Goal: Information Seeking & Learning: Find specific fact

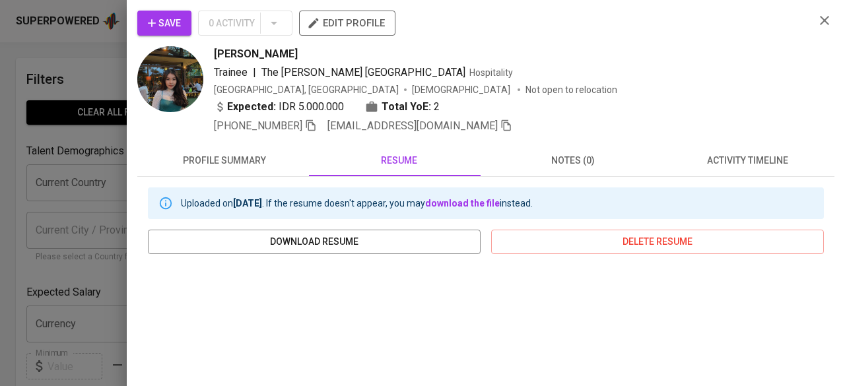
drag, startPoint x: 0, startPoint y: 0, endPoint x: 820, endPoint y: 21, distance: 820.2
click at [821, 31] on div "Save 0 Activity edit profile [PERSON_NAME] | The [PERSON_NAME] [GEOGRAPHIC_DATA…" at bounding box center [485, 72] width 697 height 123
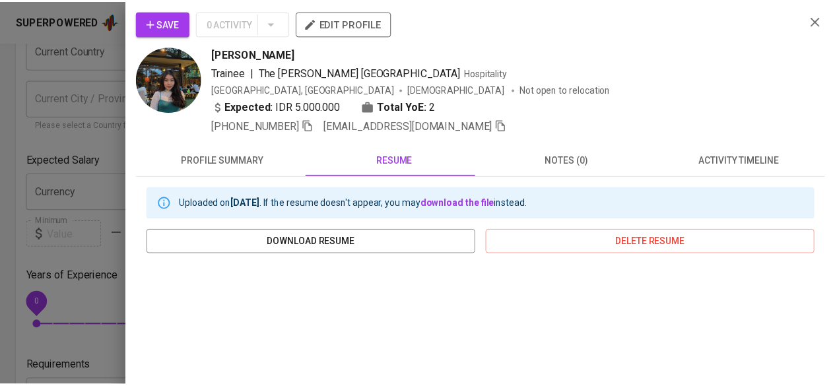
scroll to position [132, 0]
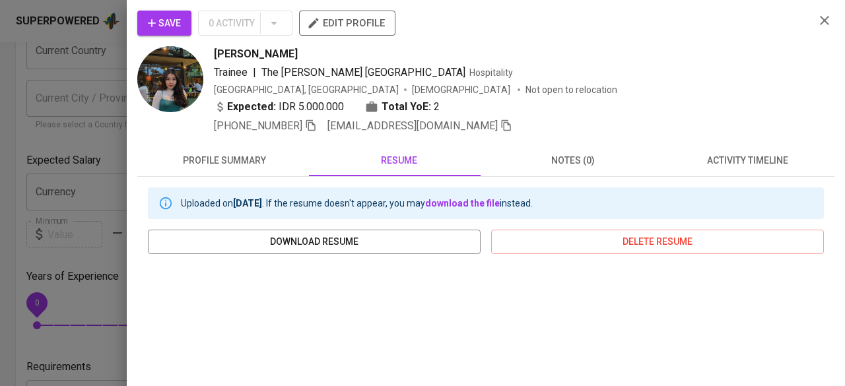
click at [820, 21] on icon "button" at bounding box center [825, 21] width 16 height 16
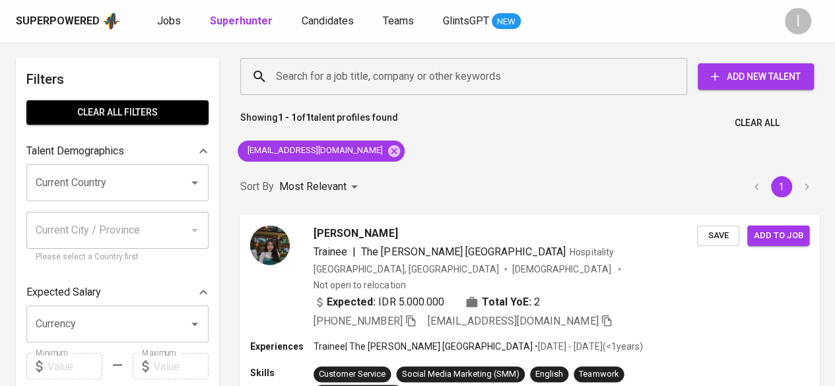
scroll to position [0, 0]
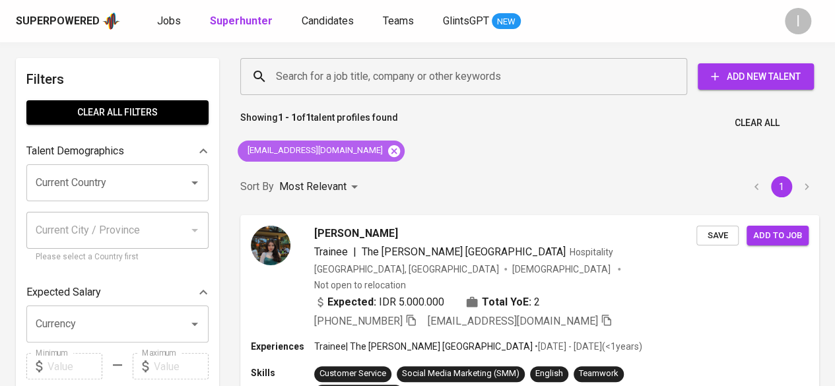
click at [387, 151] on icon at bounding box center [394, 151] width 15 height 15
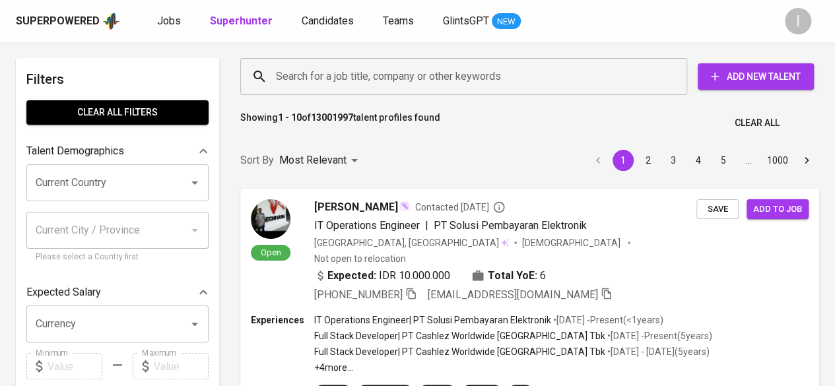
click at [392, 71] on input "Search for a job title, company or other keywords" at bounding box center [467, 76] width 389 height 25
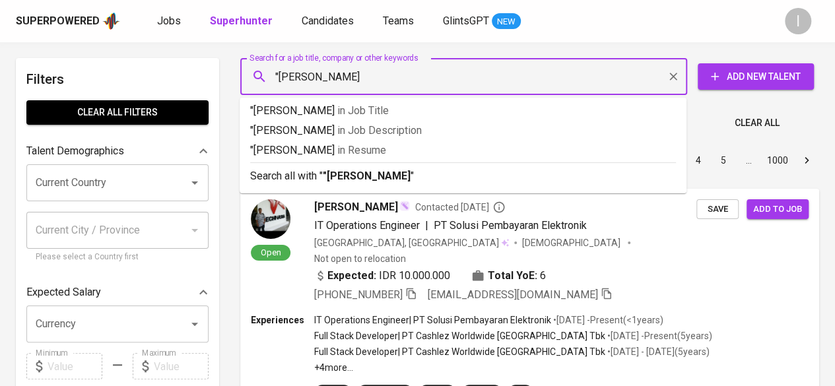
type input ""[PERSON_NAME]""
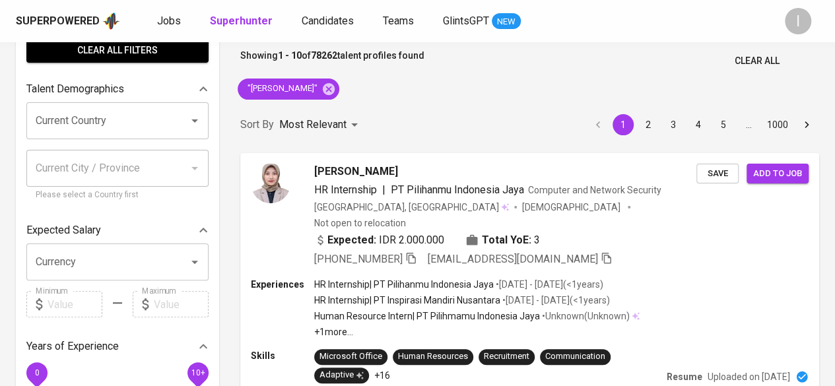
scroll to position [132, 0]
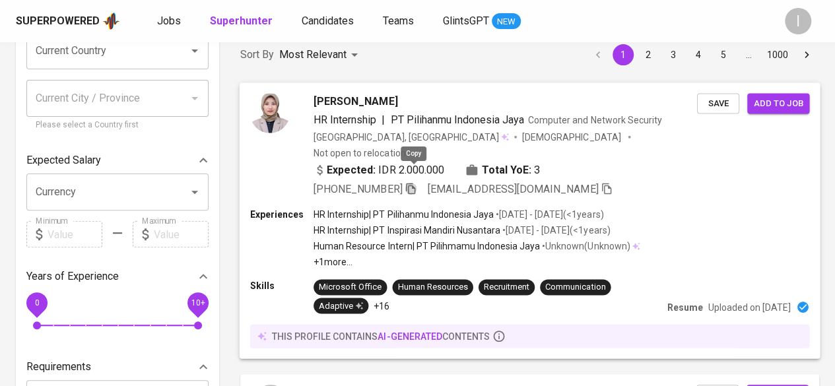
click at [417, 182] on icon "button" at bounding box center [411, 188] width 12 height 12
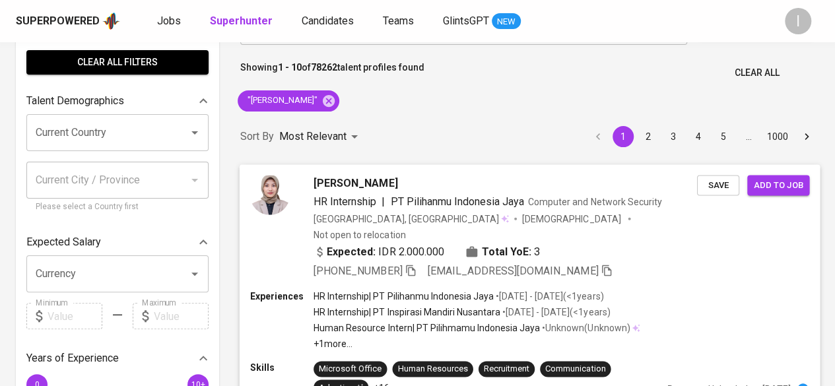
scroll to position [0, 0]
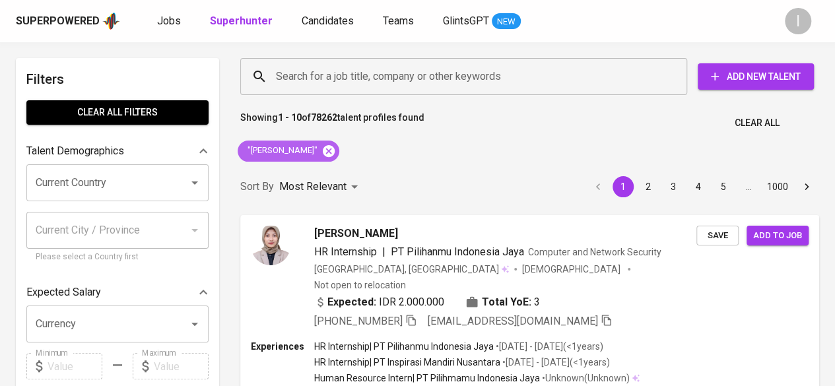
click at [323, 153] on icon at bounding box center [329, 151] width 12 height 12
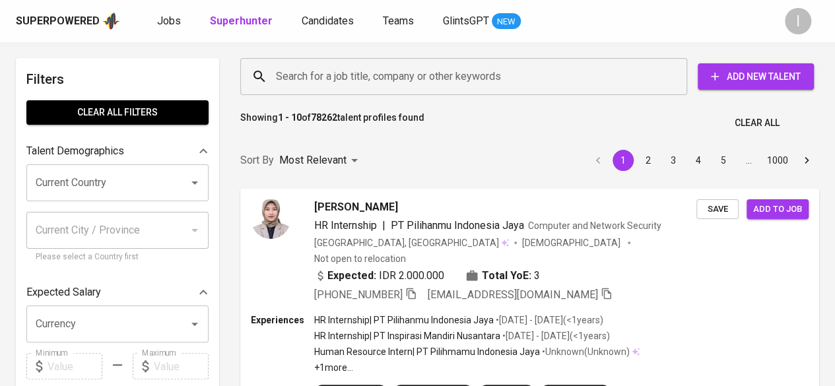
click at [350, 67] on input "Search for a job title, company or other keywords" at bounding box center [467, 76] width 389 height 25
click at [354, 67] on input "Search for a job title, company or other keywords" at bounding box center [467, 76] width 389 height 25
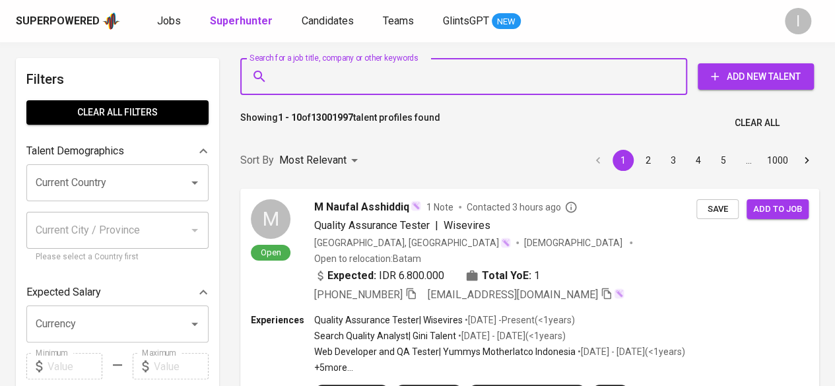
paste input "[EMAIL_ADDRESS][DOMAIN_NAME]"
type input "[EMAIL_ADDRESS][DOMAIN_NAME]"
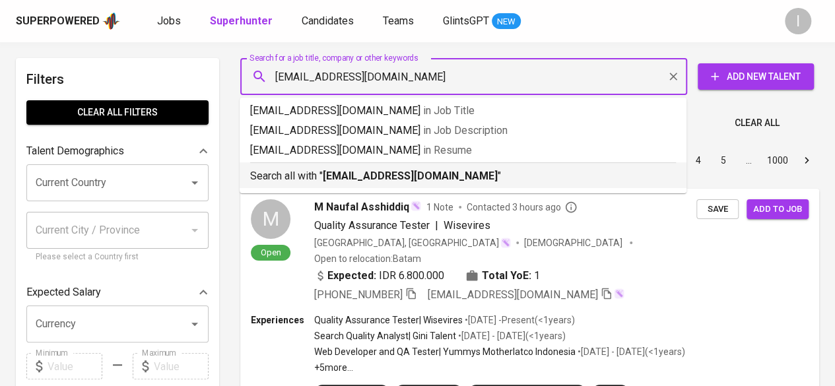
drag, startPoint x: 416, startPoint y: 166, endPoint x: 139, endPoint y: 278, distance: 299.1
click at [416, 166] on div "Search all with " [EMAIL_ADDRESS][DOMAIN_NAME] "" at bounding box center [463, 173] width 426 height 22
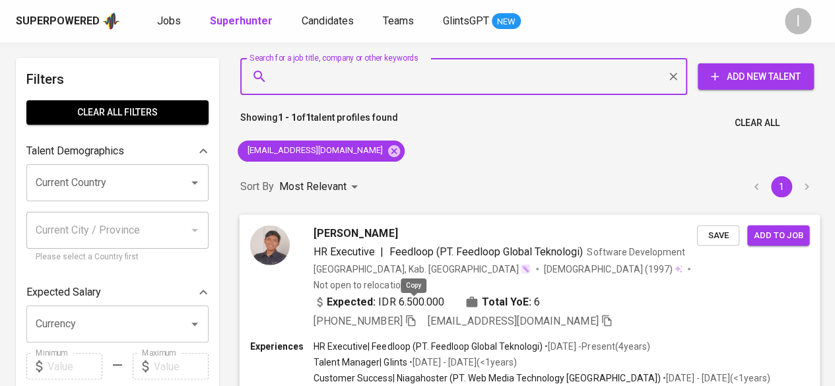
click at [417, 314] on icon "button" at bounding box center [411, 320] width 12 height 12
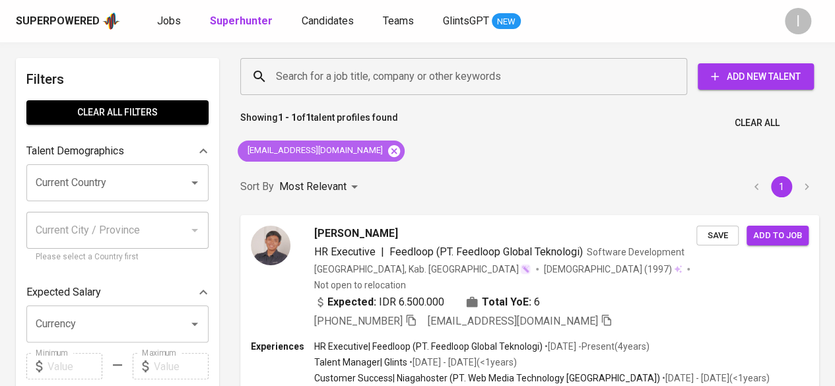
click at [388, 154] on icon at bounding box center [394, 151] width 12 height 12
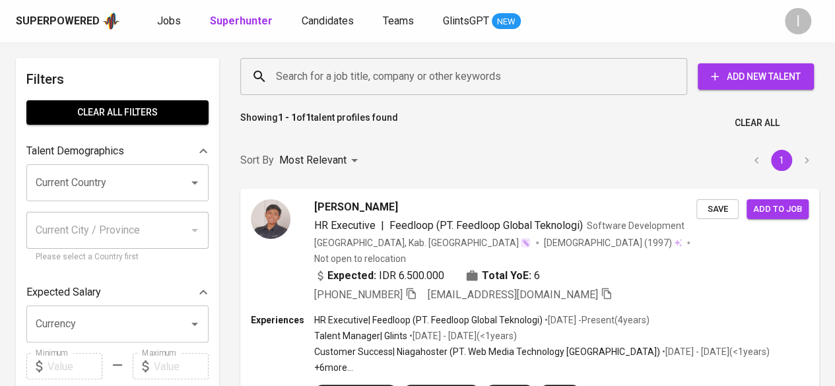
click at [353, 65] on input "Search for a job title, company or other keywords" at bounding box center [467, 76] width 389 height 25
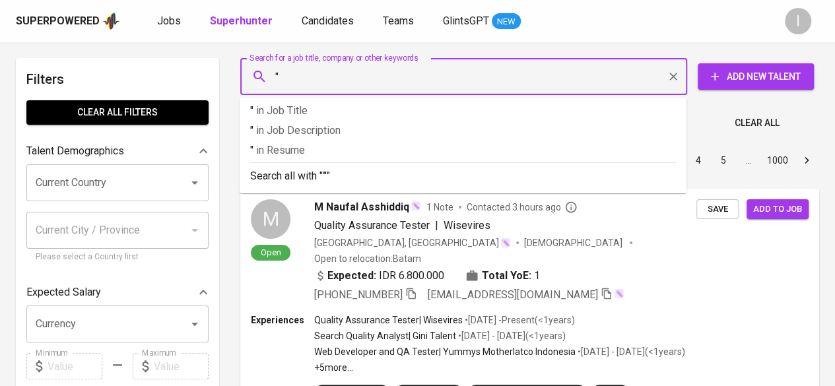
paste input "Siti [PERSON_NAME] [PERSON_NAME]"
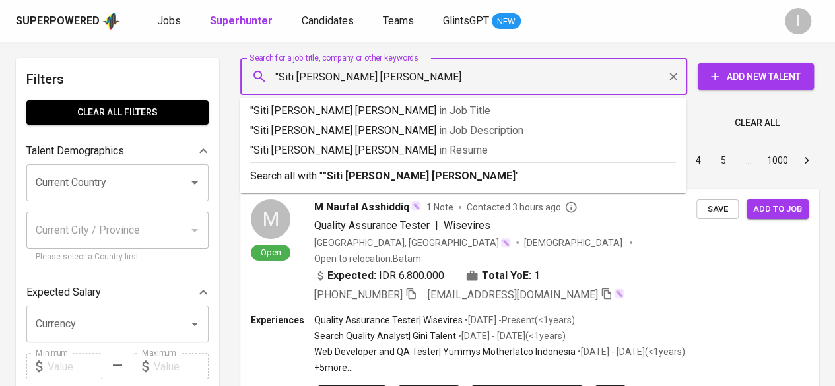
type input ""Siti [PERSON_NAME] [PERSON_NAME]""
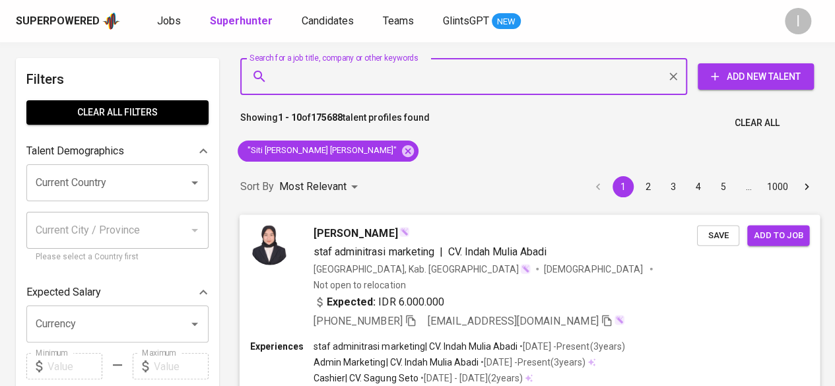
scroll to position [66, 0]
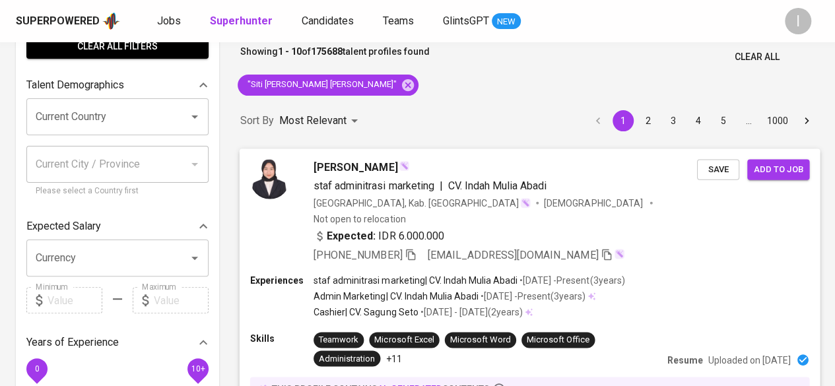
click at [417, 248] on icon "button" at bounding box center [411, 254] width 12 height 12
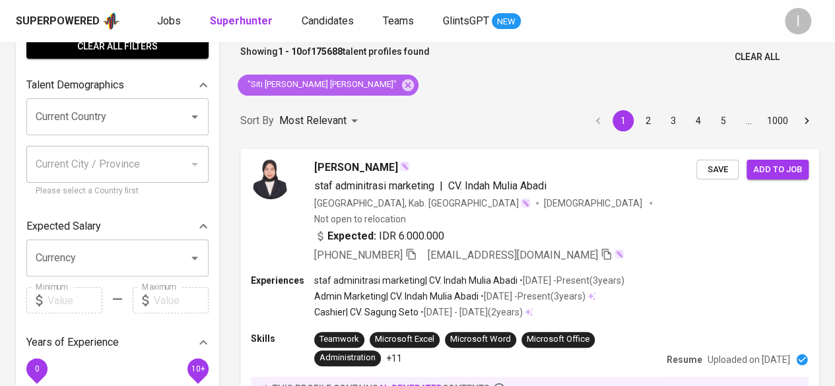
click at [402, 88] on icon at bounding box center [408, 85] width 12 height 12
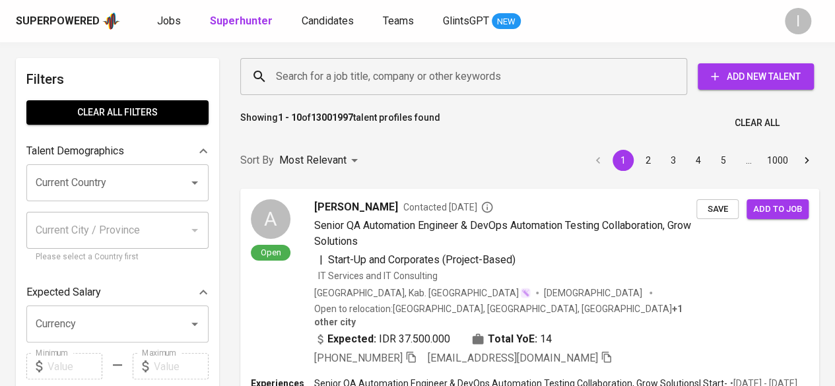
click at [346, 88] on input "Search for a job title, company or other keywords" at bounding box center [467, 76] width 389 height 25
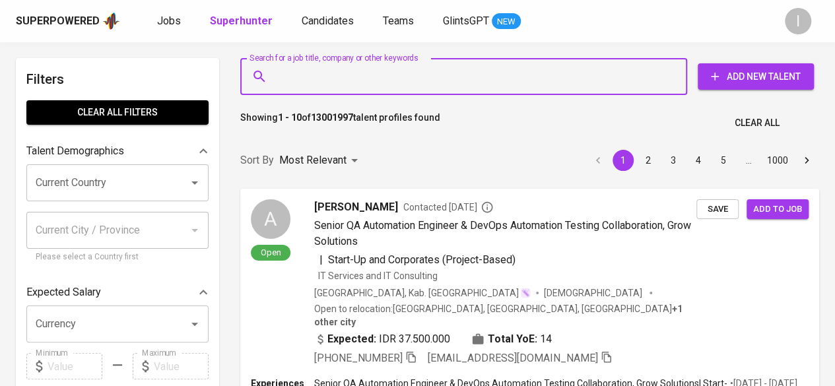
paste input "[EMAIL_ADDRESS][DOMAIN_NAME]"
type input "[EMAIL_ADDRESS][DOMAIN_NAME]"
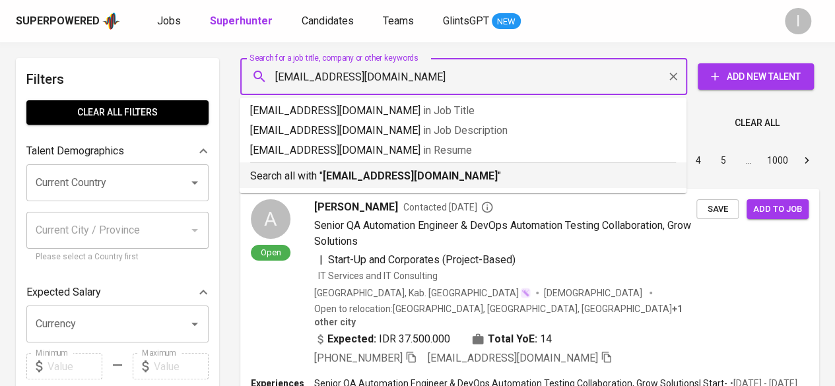
click at [368, 179] on b "[EMAIL_ADDRESS][DOMAIN_NAME]" at bounding box center [410, 176] width 175 height 13
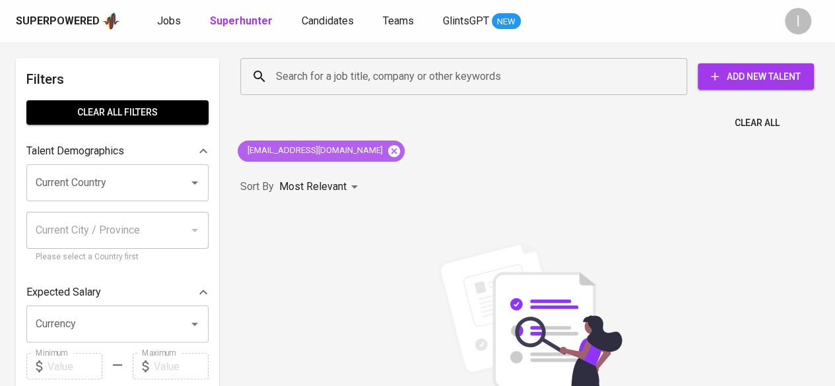
click at [388, 152] on icon at bounding box center [394, 151] width 12 height 12
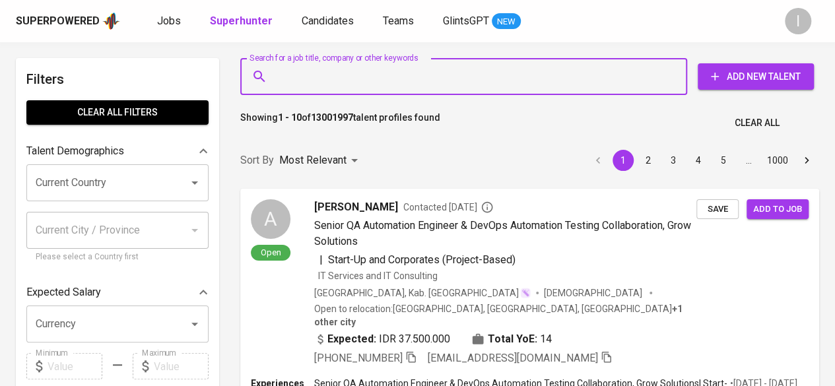
click at [349, 79] on input "Search for a job title, company or other keywords" at bounding box center [467, 76] width 389 height 25
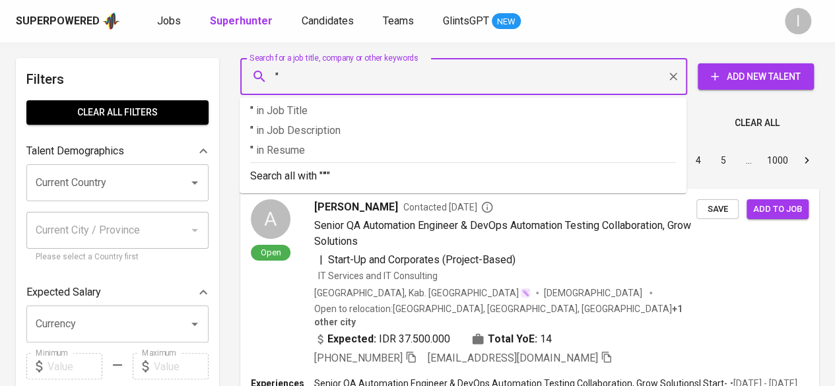
paste input "Dessy Pratiwi"
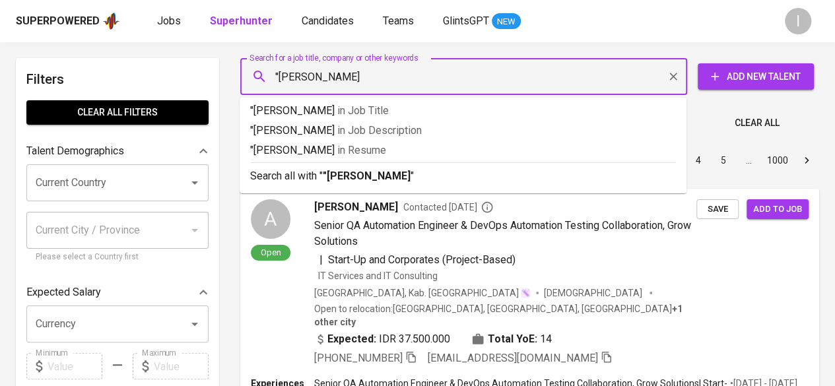
type input ""Dessy Pratiwi""
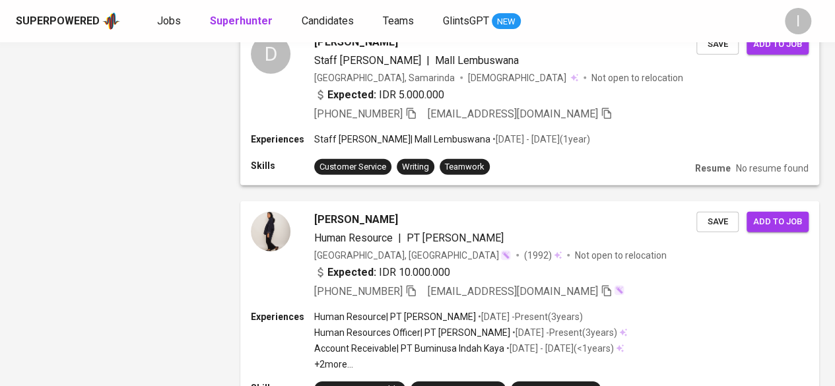
scroll to position [1913, 0]
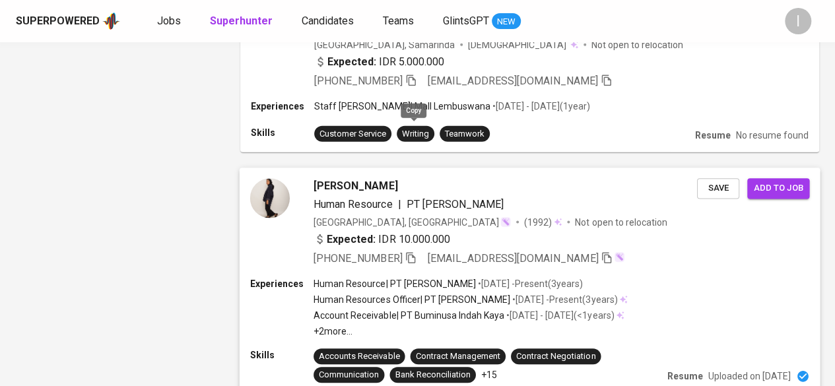
click at [415, 252] on icon "button" at bounding box center [411, 258] width 12 height 12
